Goal: Find specific page/section: Find specific page/section

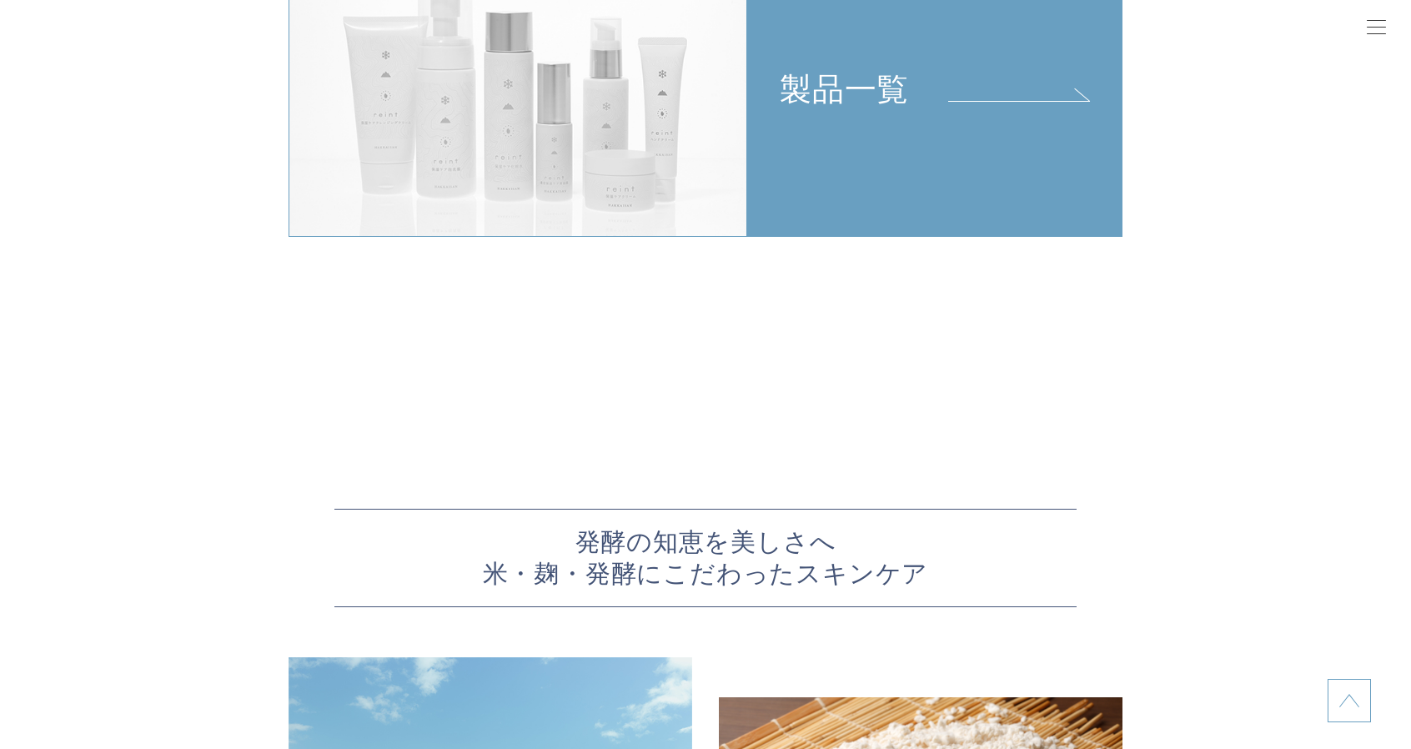
scroll to position [3946, 0]
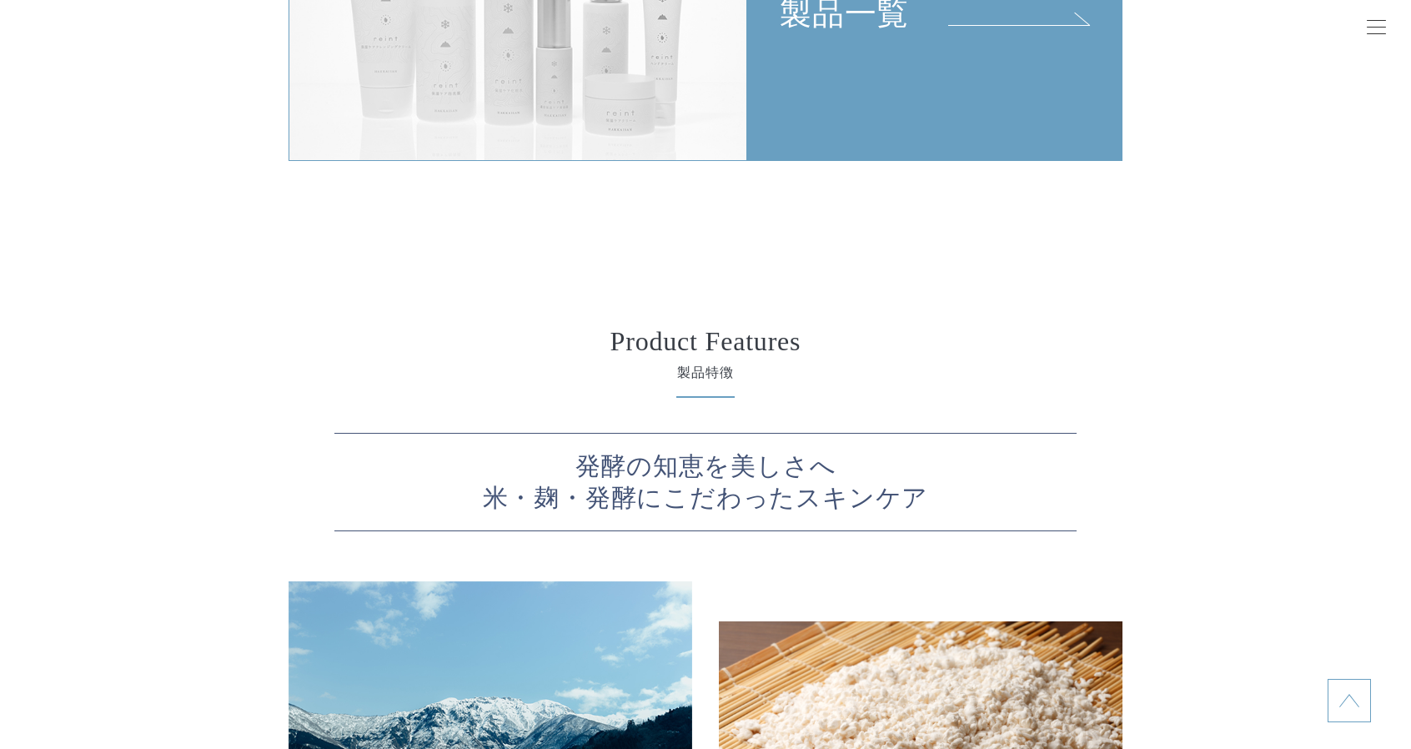
click at [839, 88] on link "製品一覧" at bounding box center [934, 12] width 375 height 298
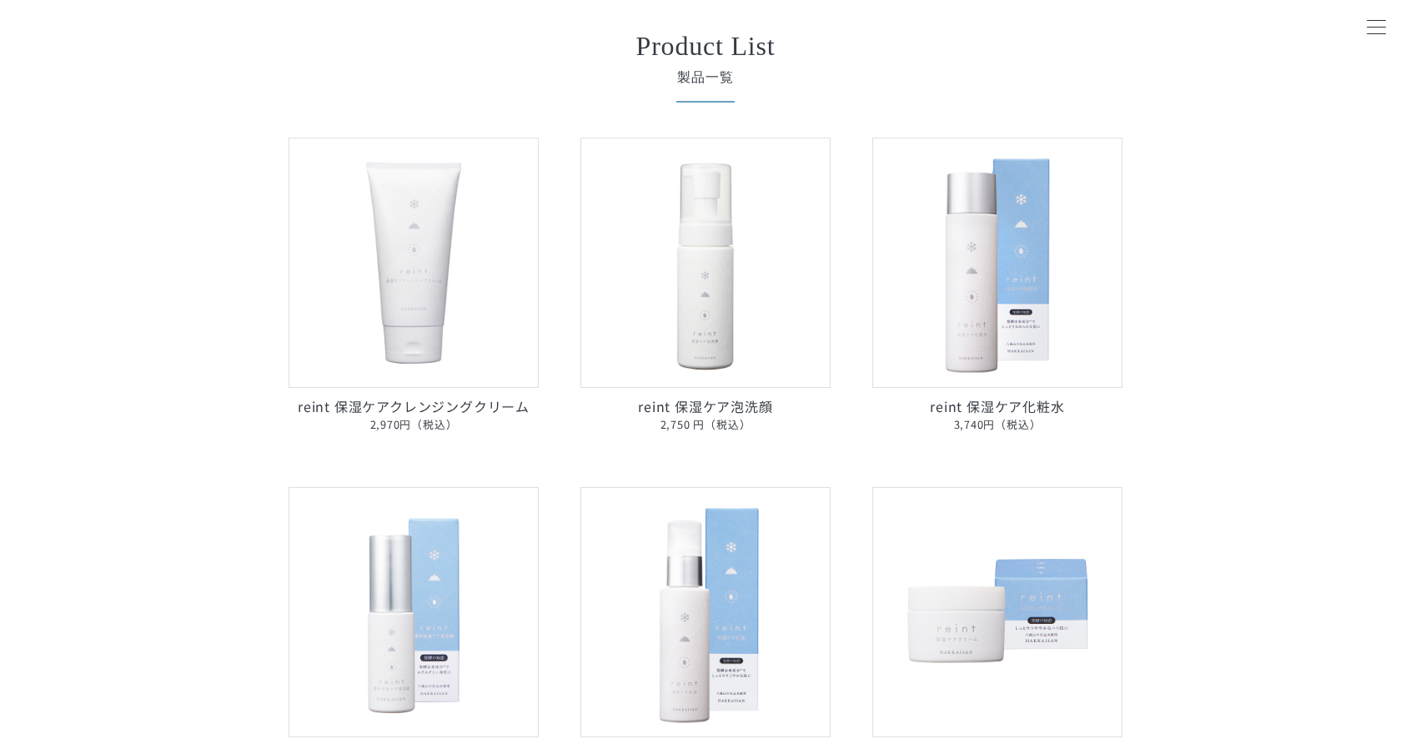
scroll to position [222, 0]
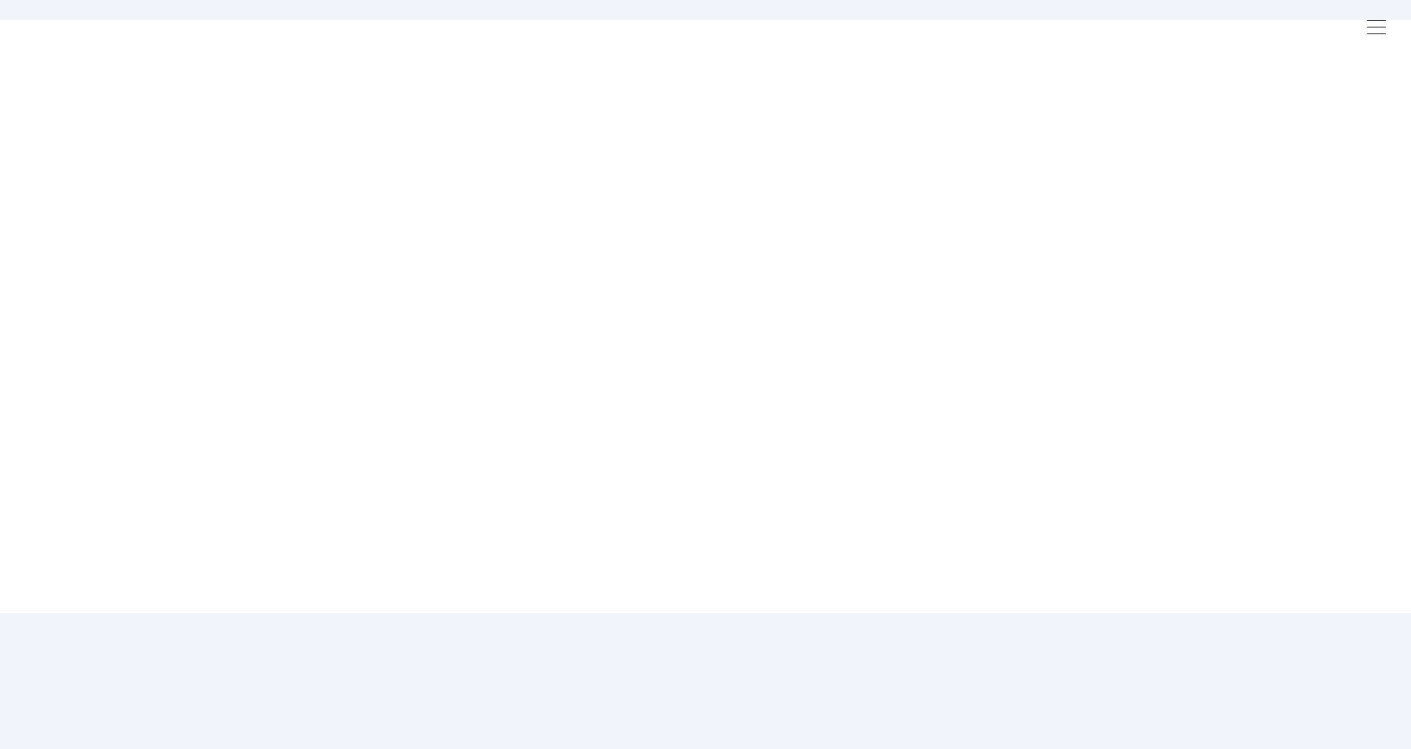
scroll to position [2957, 0]
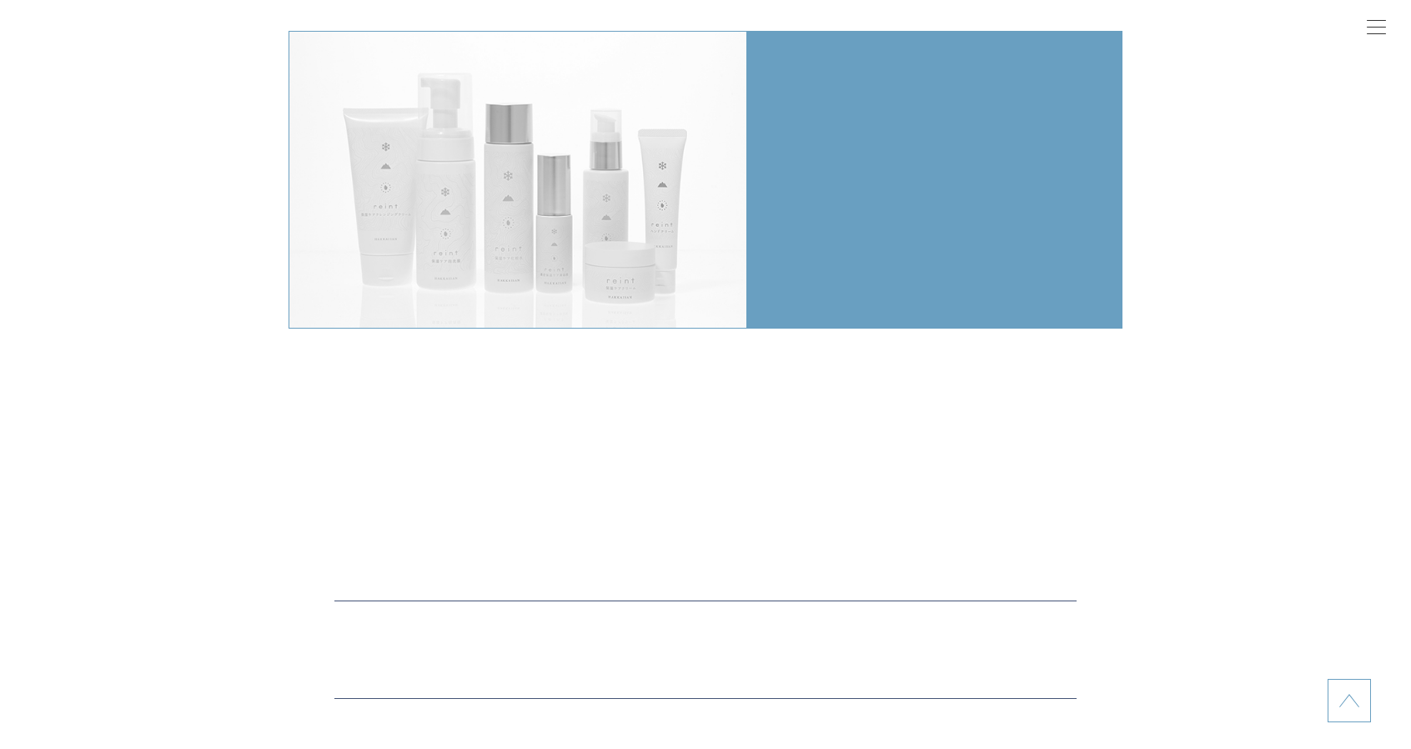
click at [1377, 31] on div at bounding box center [1376, 29] width 42 height 42
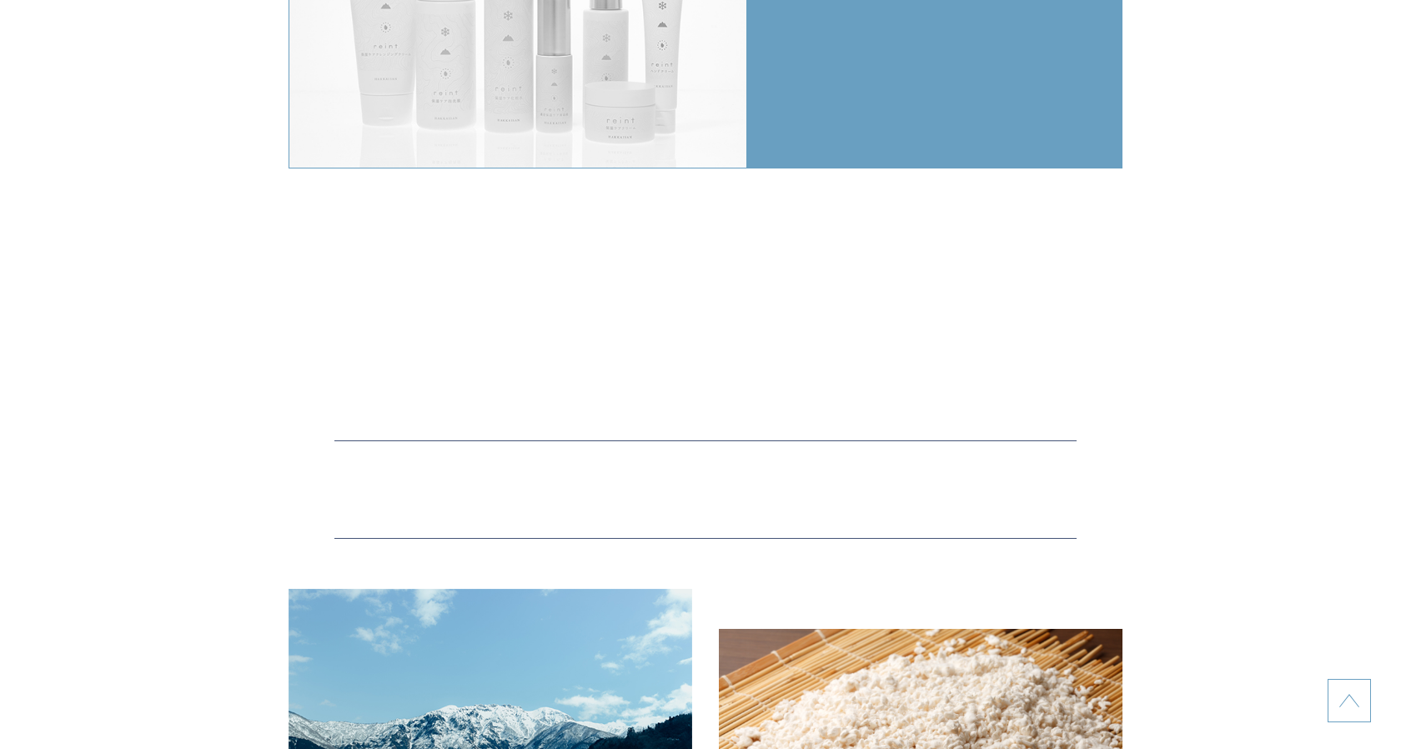
scroll to position [3946, 0]
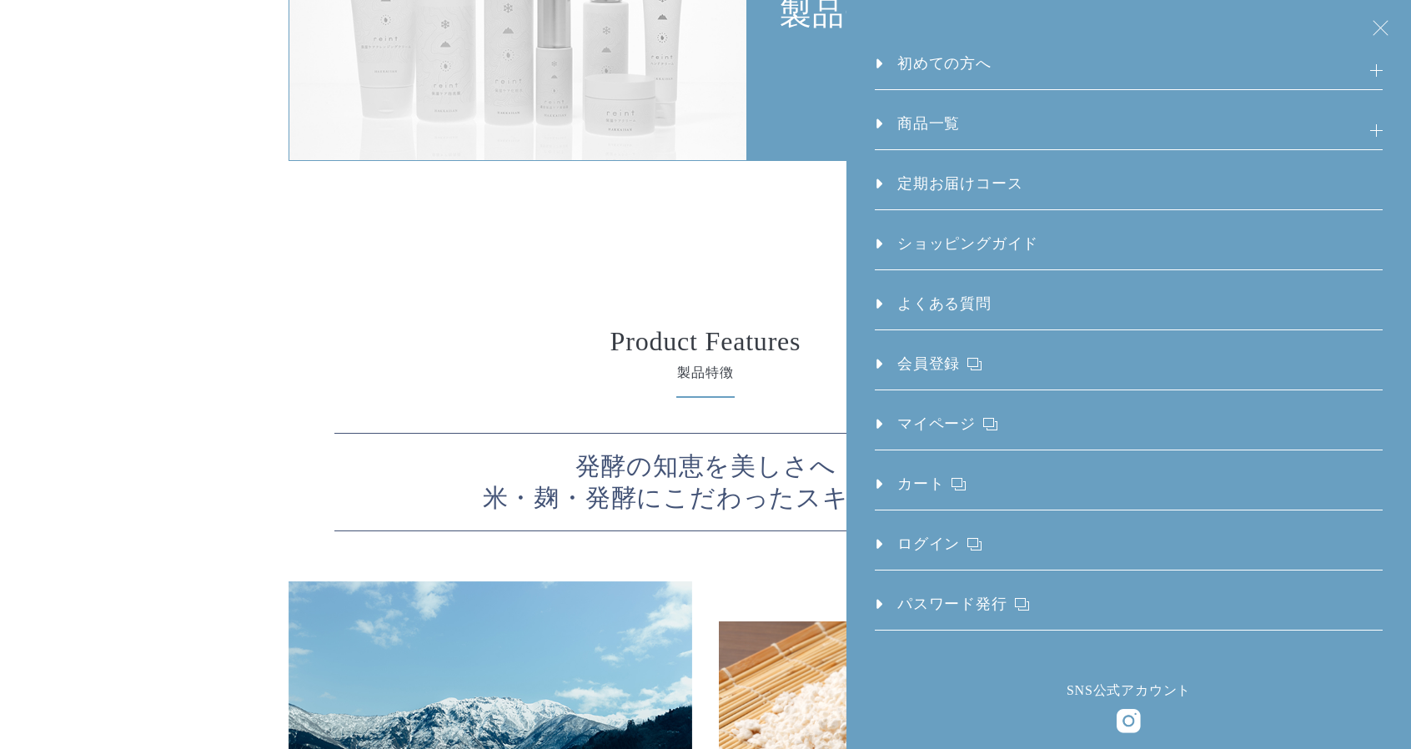
click at [1377, 31] on span at bounding box center [1379, 27] width 15 height 15
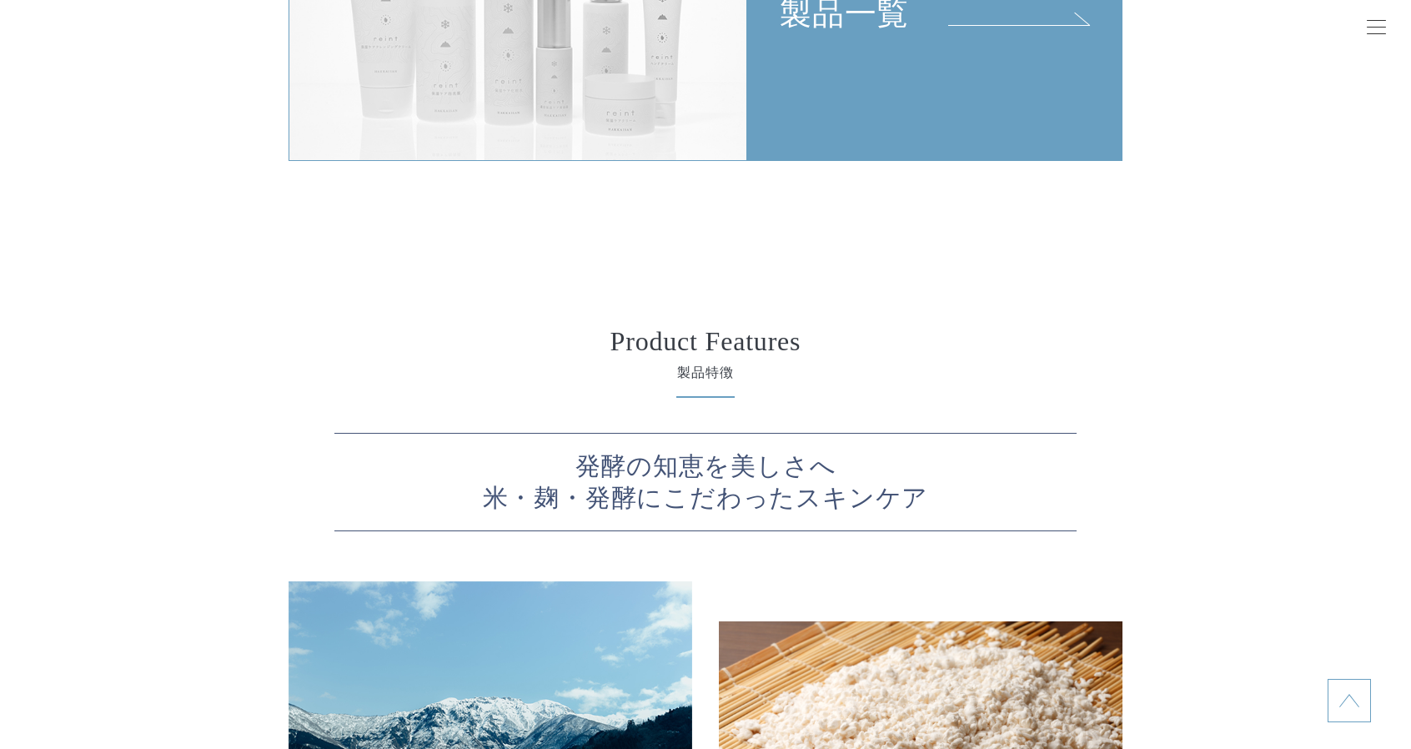
click at [1377, 31] on div at bounding box center [1376, 29] width 42 height 42
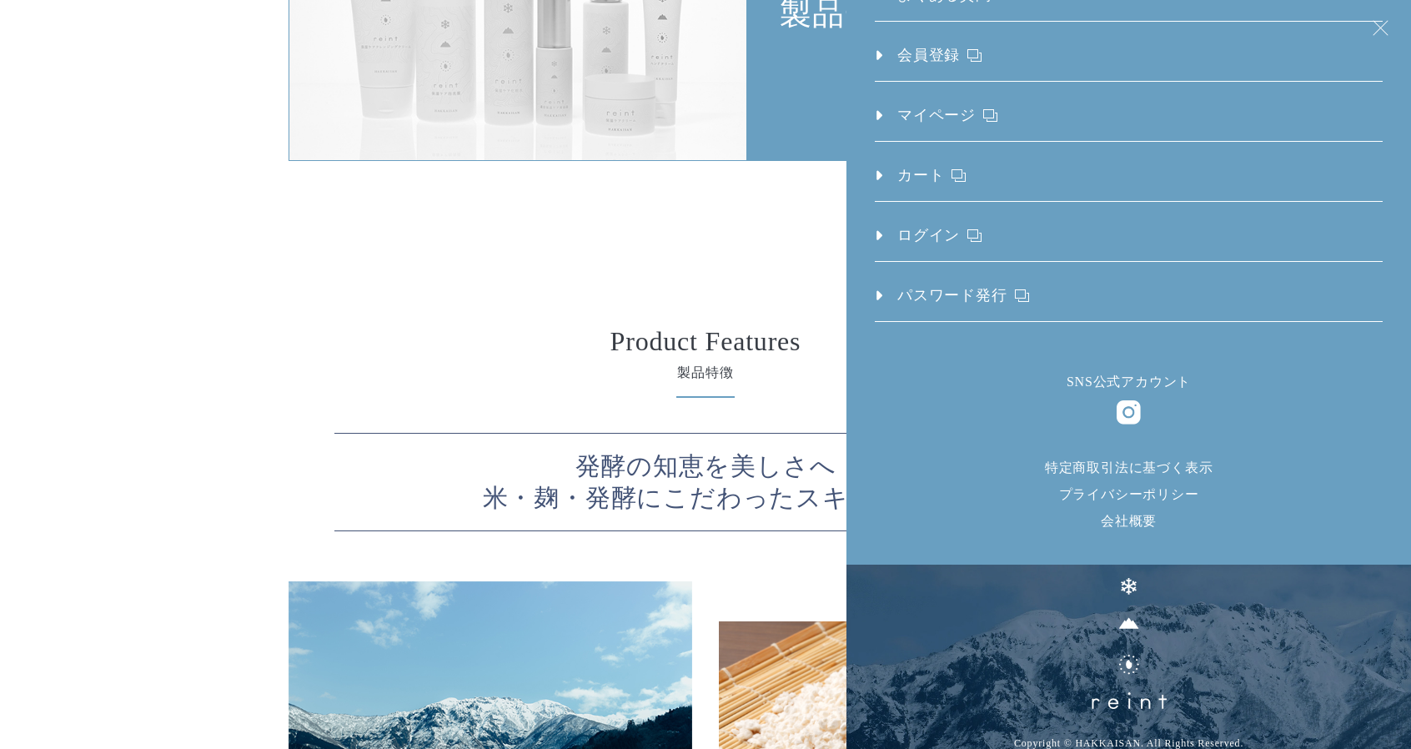
scroll to position [4112, 0]
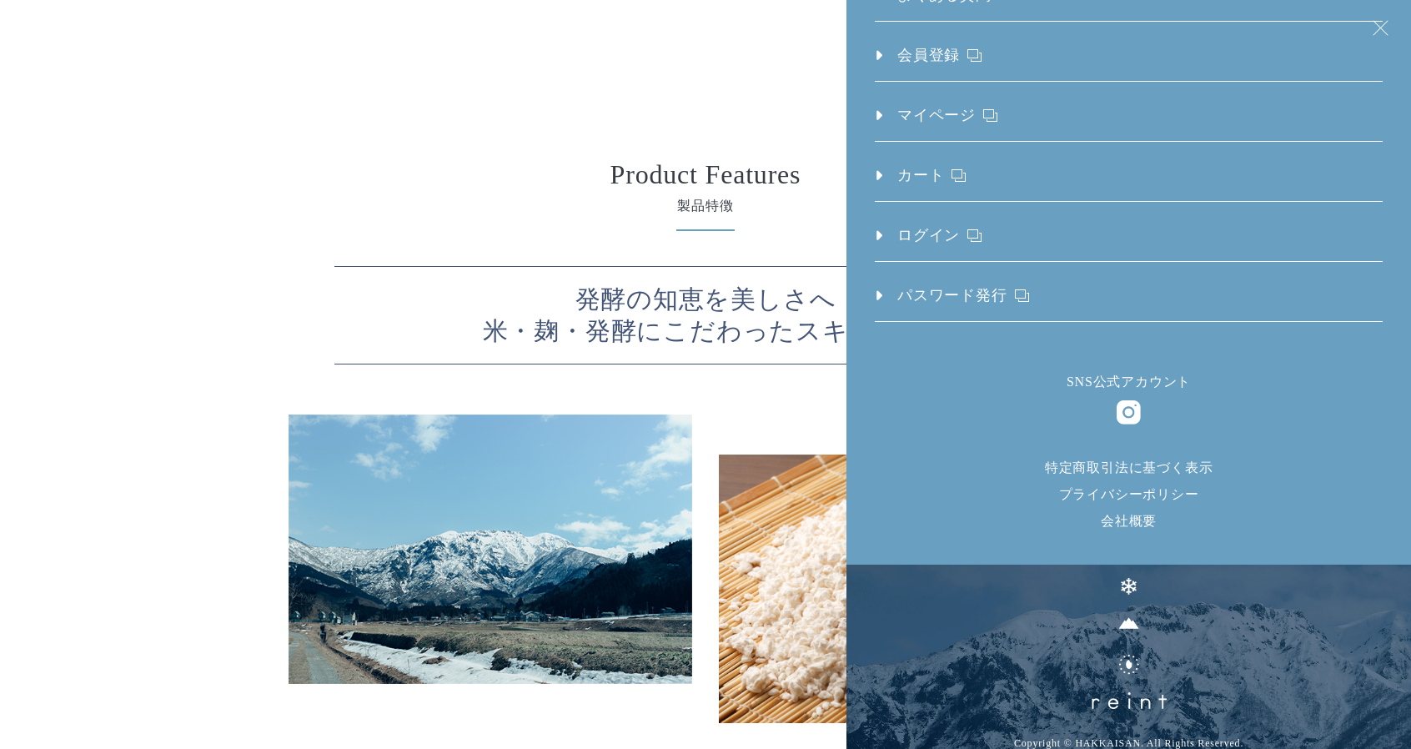
click at [1164, 458] on li "特定商取引法に基づく表示" at bounding box center [1128, 468] width 564 height 20
click at [1164, 460] on link "特定商取引法に基づく表示" at bounding box center [1129, 467] width 168 height 14
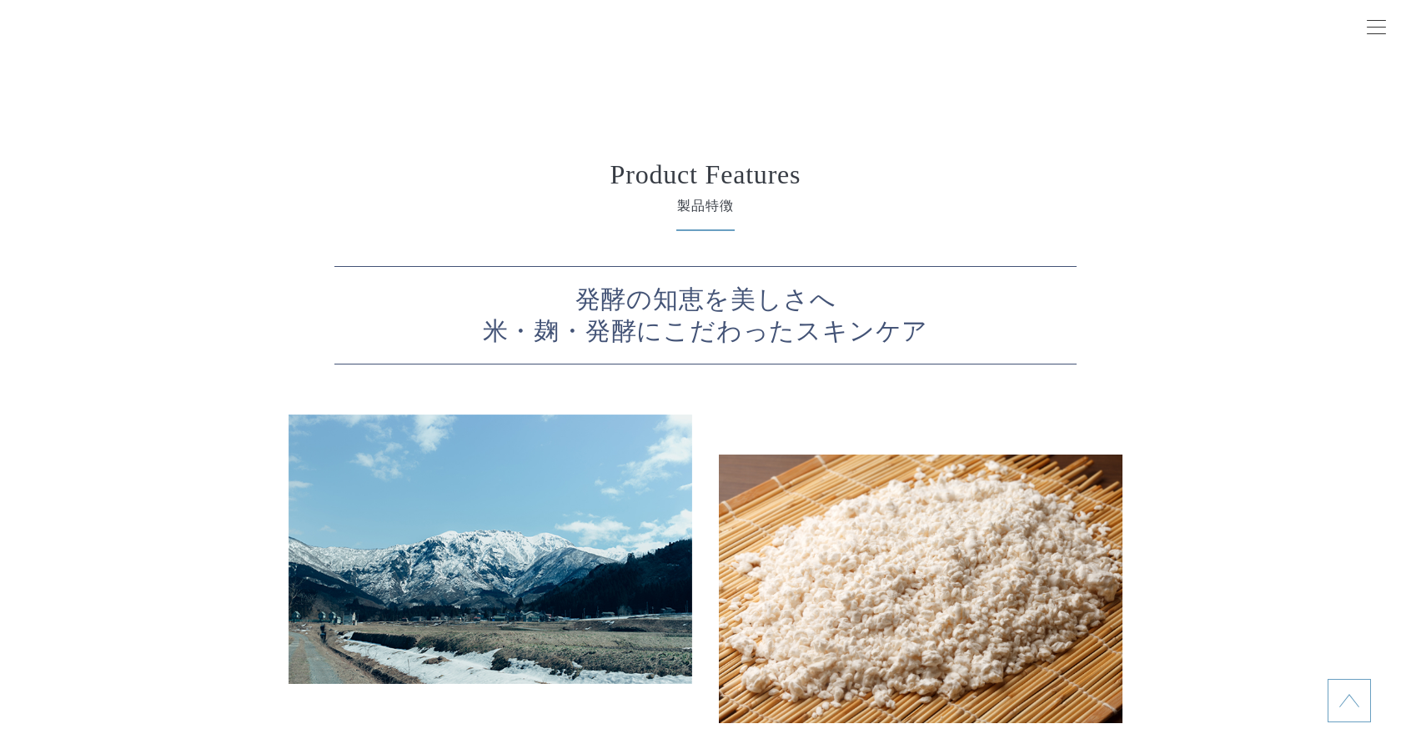
drag, startPoint x: 1139, startPoint y: 349, endPoint x: 1100, endPoint y: 349, distance: 38.3
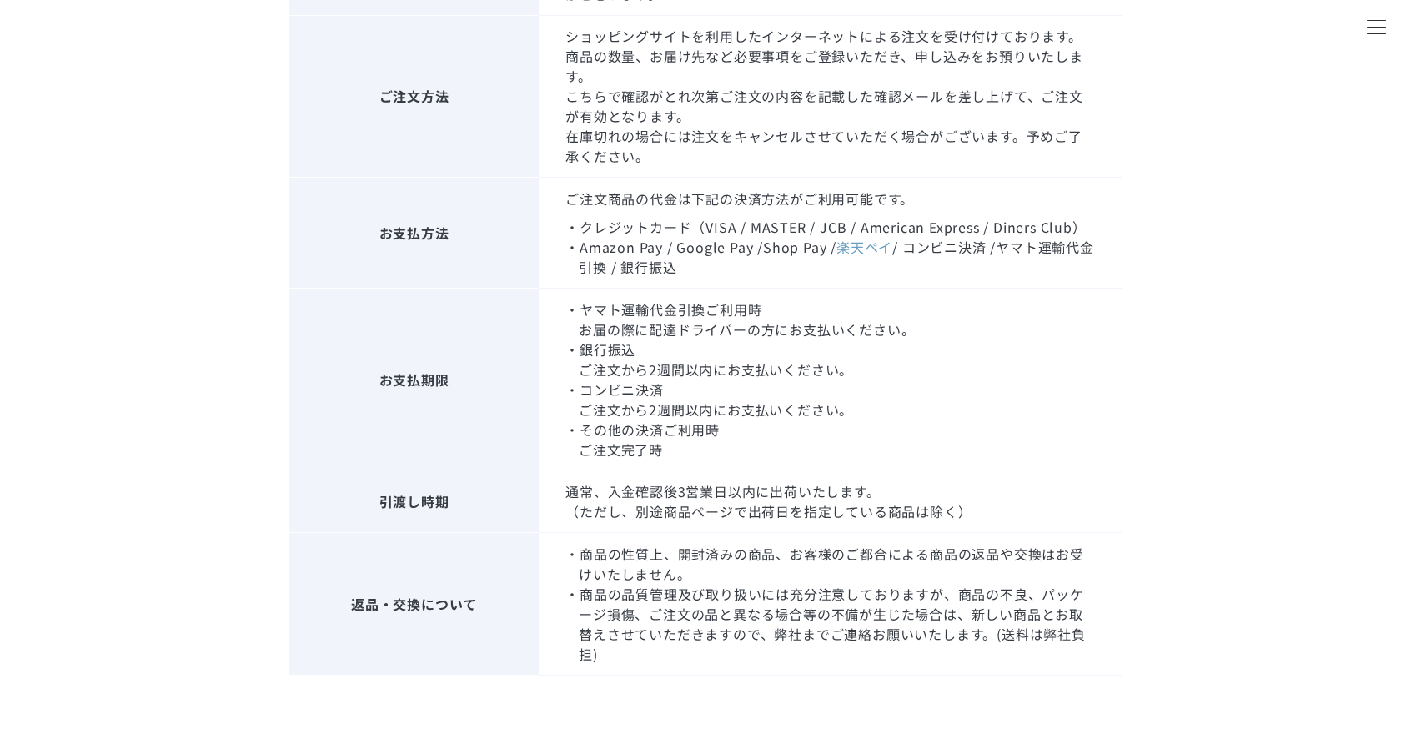
scroll to position [834, 0]
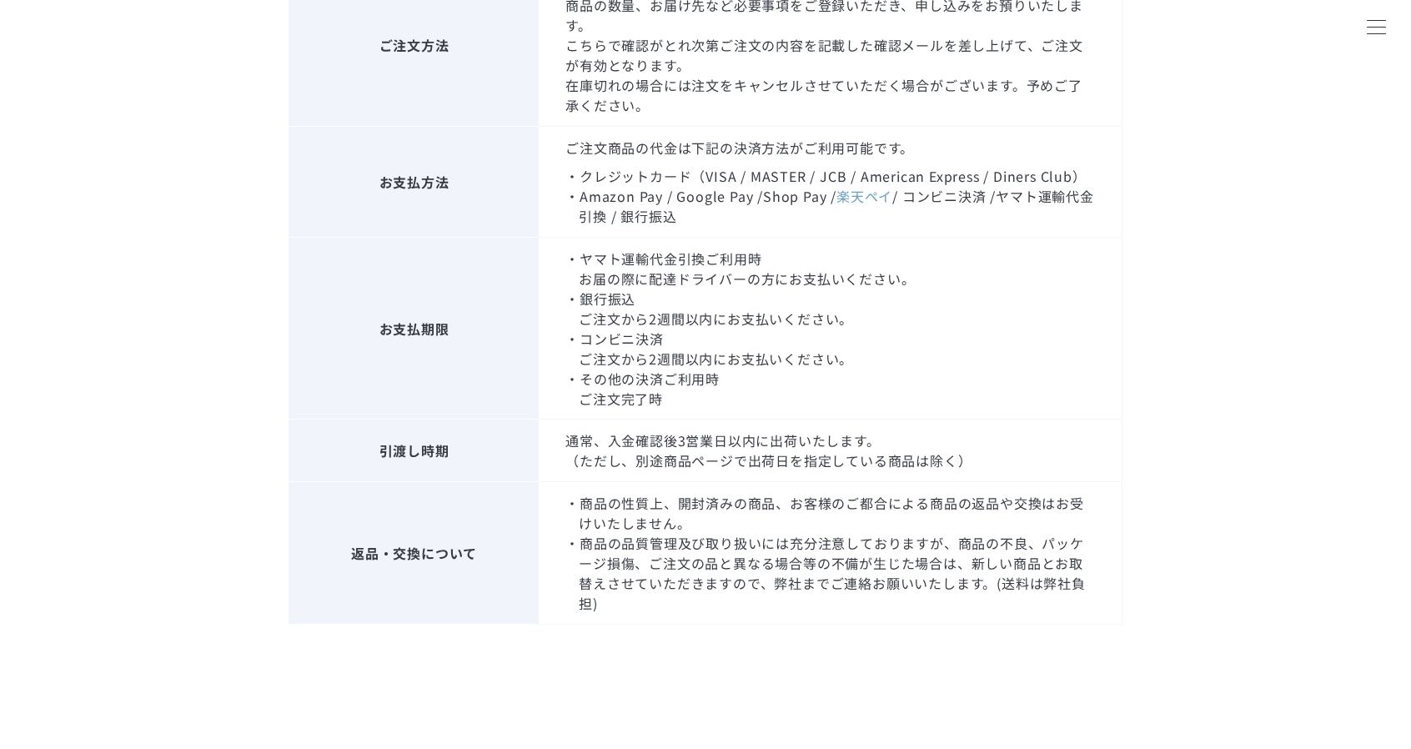
drag, startPoint x: 1090, startPoint y: 338, endPoint x: 1103, endPoint y: 338, distance: 13.3
